Goal: Register for event/course

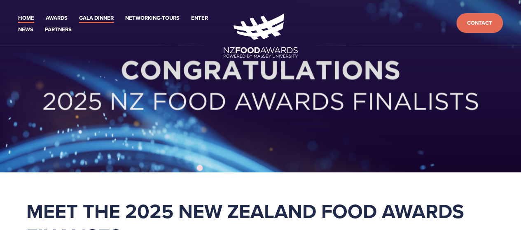
click at [98, 21] on link "Gala Dinner" at bounding box center [96, 18] width 35 height 9
click at [88, 16] on link "Gala Dinner" at bounding box center [96, 18] width 35 height 9
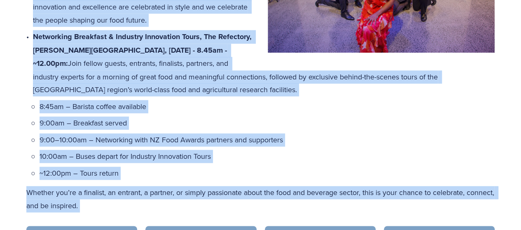
scroll to position [447, 0]
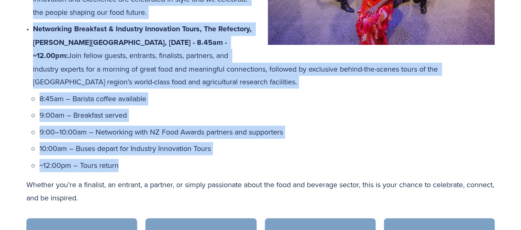
drag, startPoint x: 35, startPoint y: 84, endPoint x: 129, endPoint y: 167, distance: 125.4
click at [129, 167] on ul "Gala Dinner, Central Energy Trust Arena, Thursday 16 October - 6.30 - 11.00pm: …" at bounding box center [264, 55] width 462 height 231
copy ul "Gala Dinner, Central Energy Trust Arena, Thursday 16 October - 6.30 - 11.00pm: …"
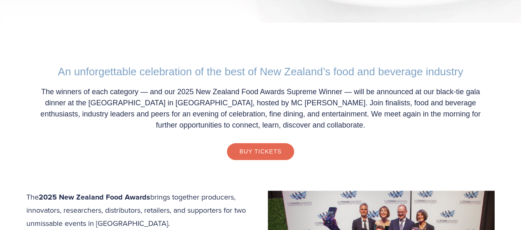
scroll to position [0, 0]
